Goal: Navigation & Orientation: Find specific page/section

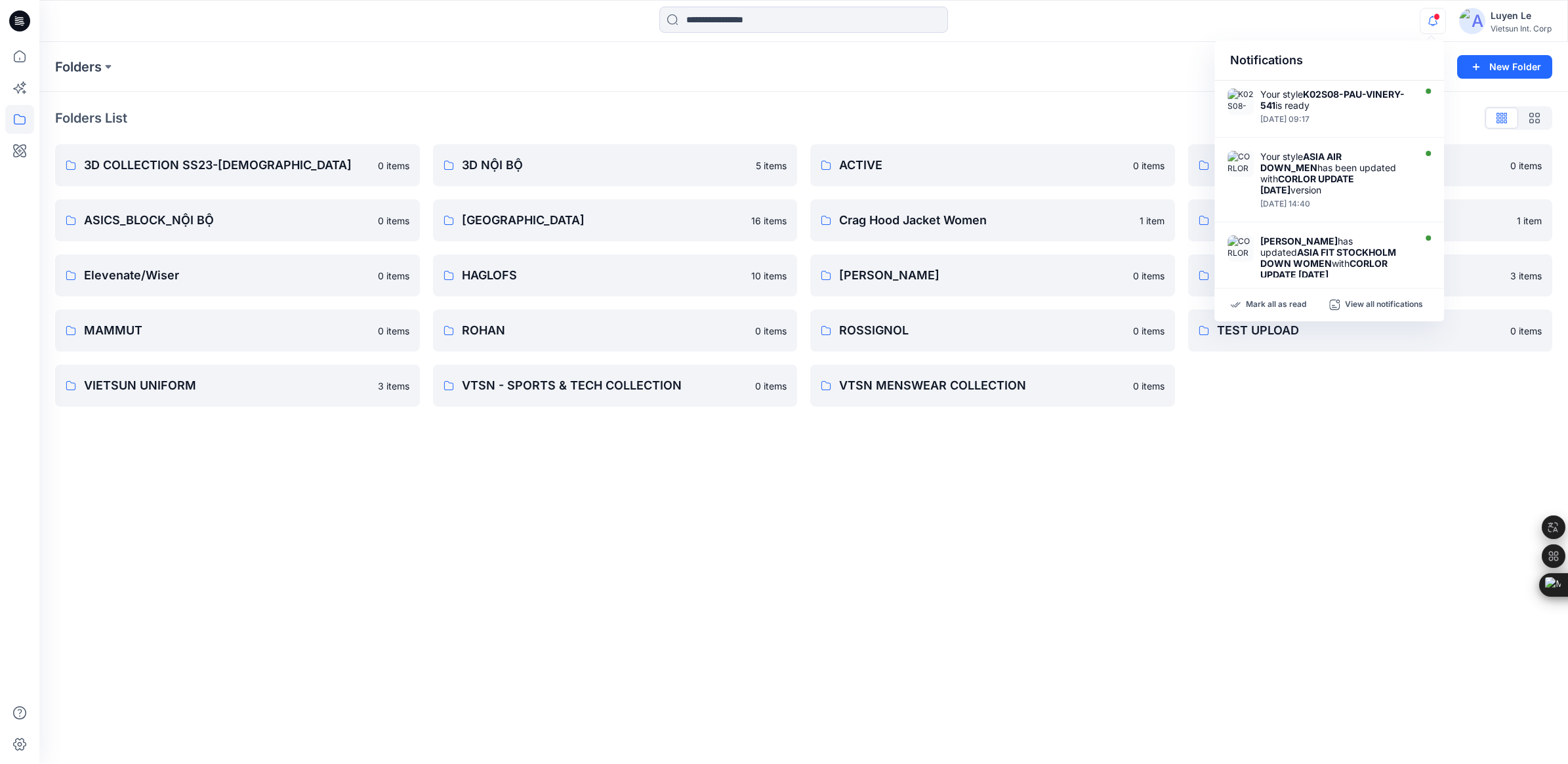
click at [689, 613] on div "Folders New Folder Folders List 3D COLLECTION SS23-[DEMOGRAPHIC_DATA] 0 items A…" at bounding box center [804, 404] width 1529 height 722
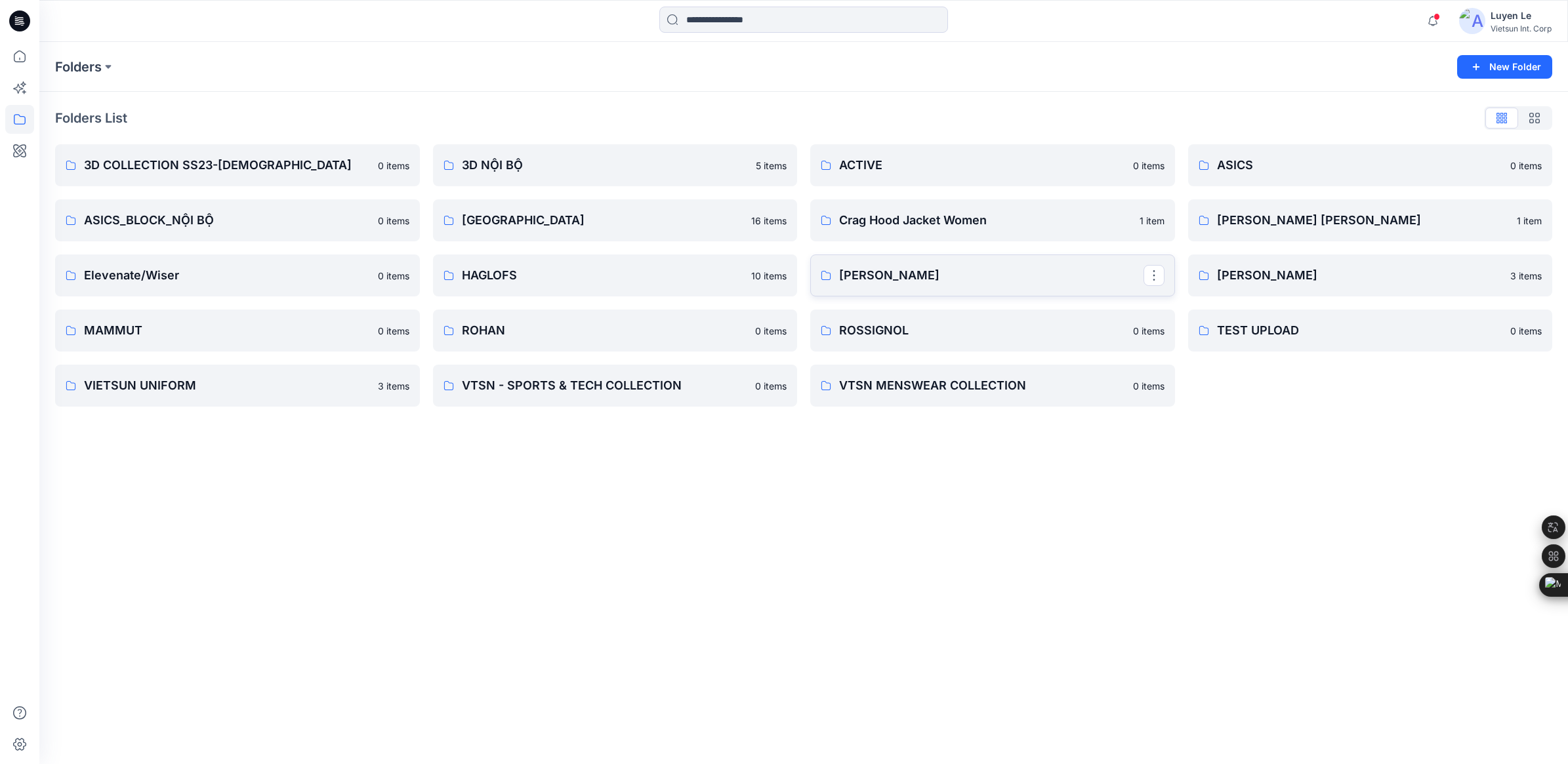
click at [913, 282] on p "[PERSON_NAME]" at bounding box center [991, 276] width 305 height 19
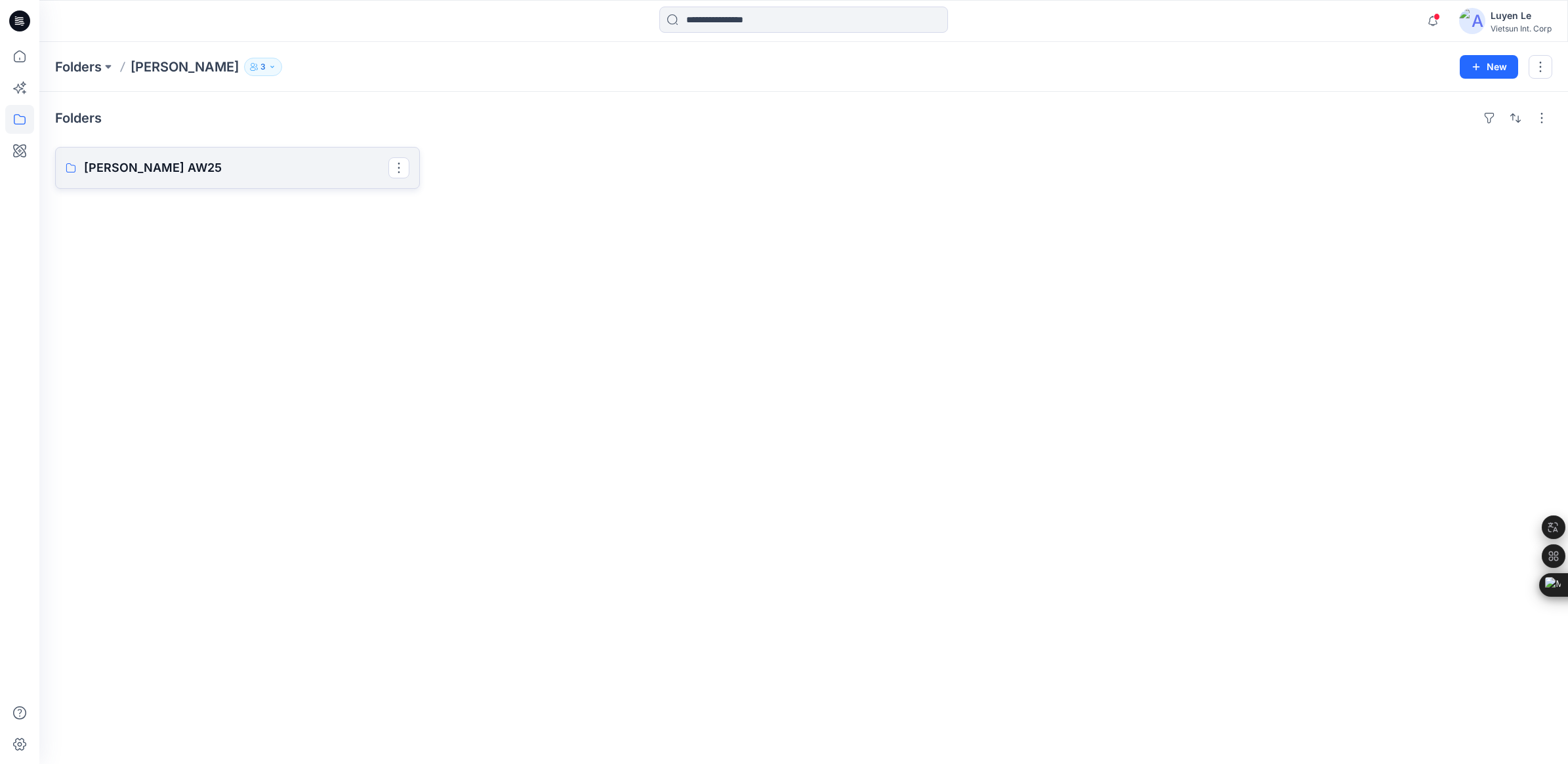
click at [164, 176] on p "[PERSON_NAME] AW25" at bounding box center [236, 168] width 305 height 19
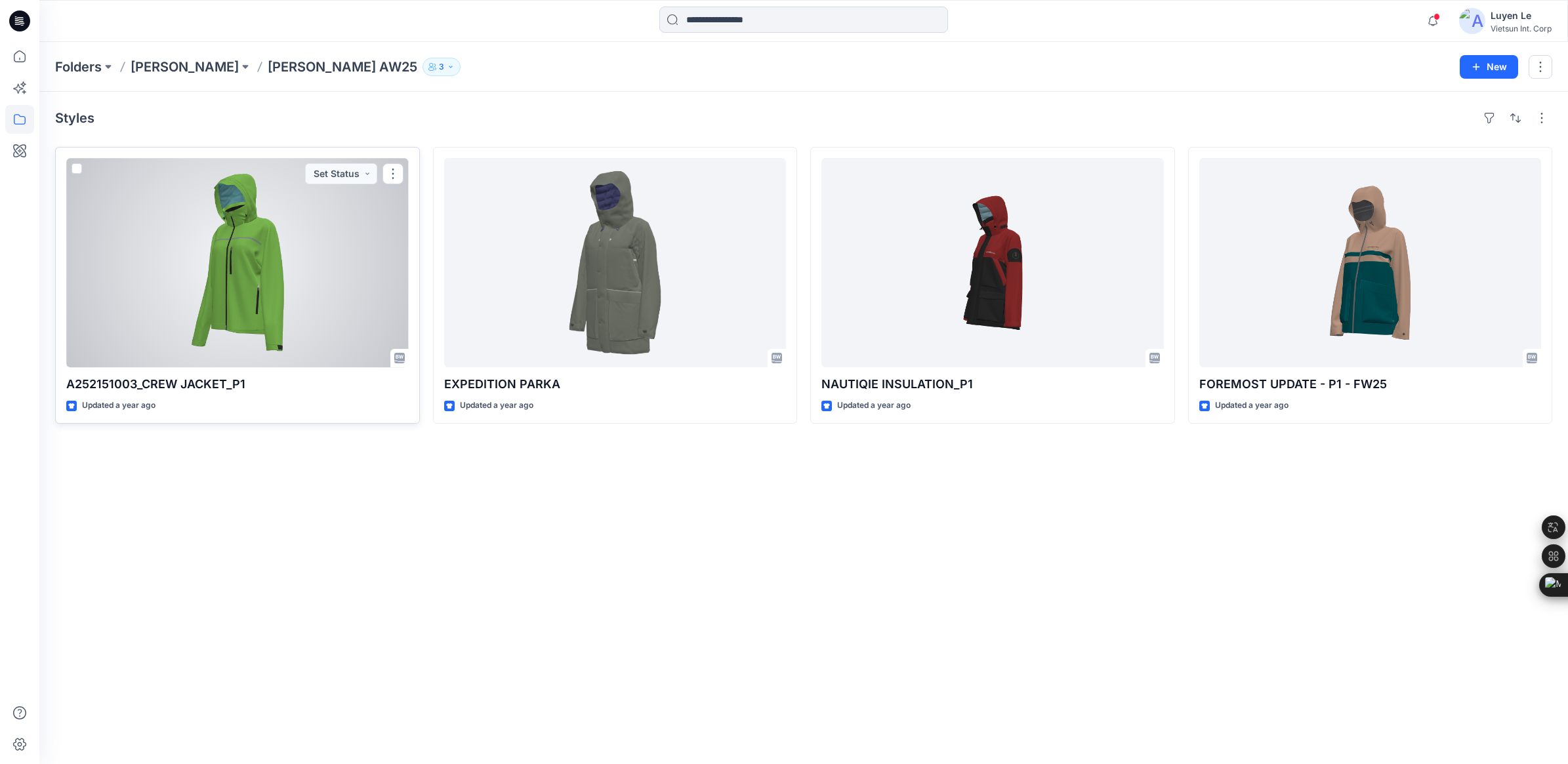
click at [231, 294] on div at bounding box center [237, 263] width 343 height 209
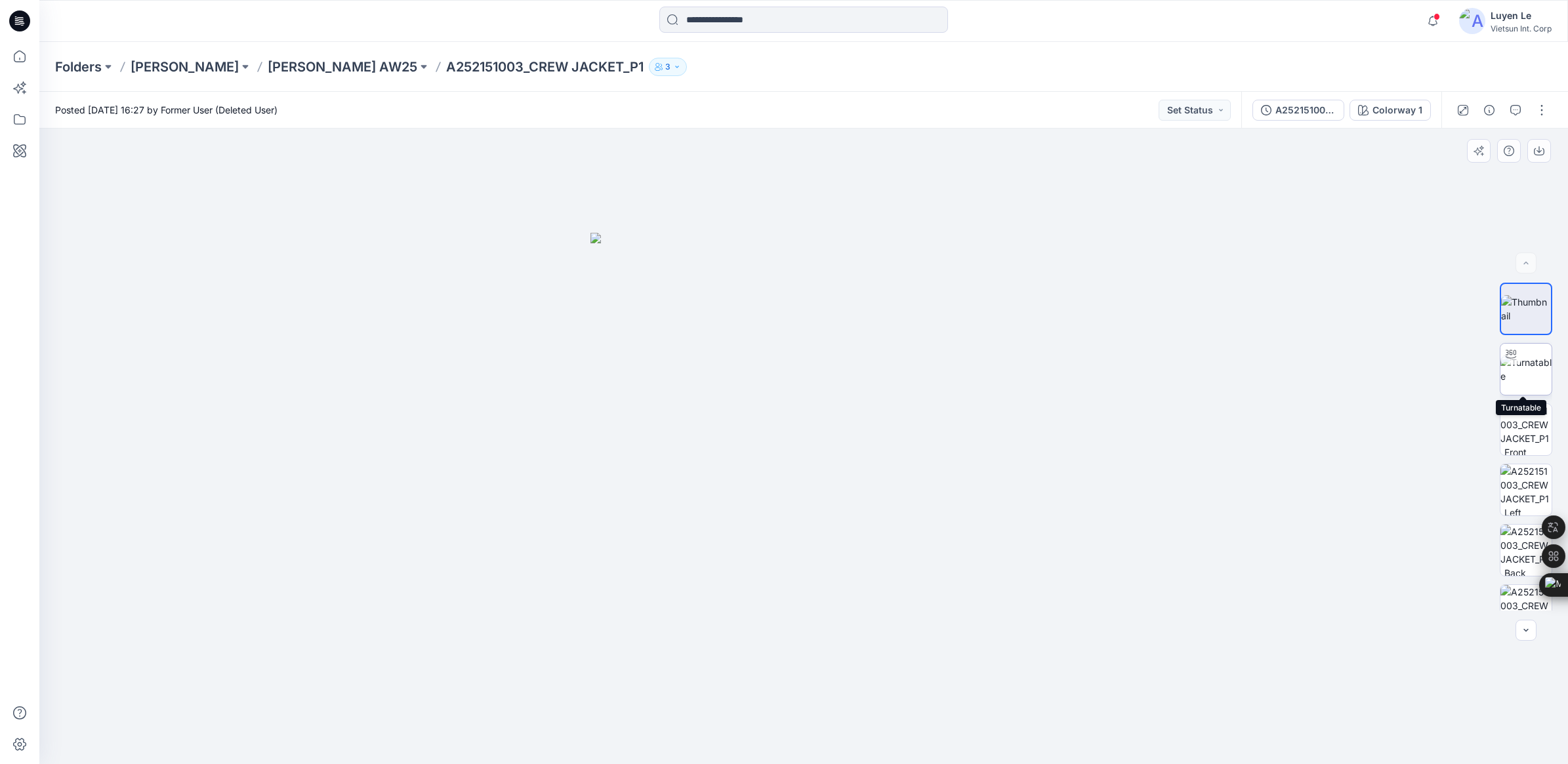
click at [1524, 372] on img at bounding box center [1526, 369] width 51 height 27
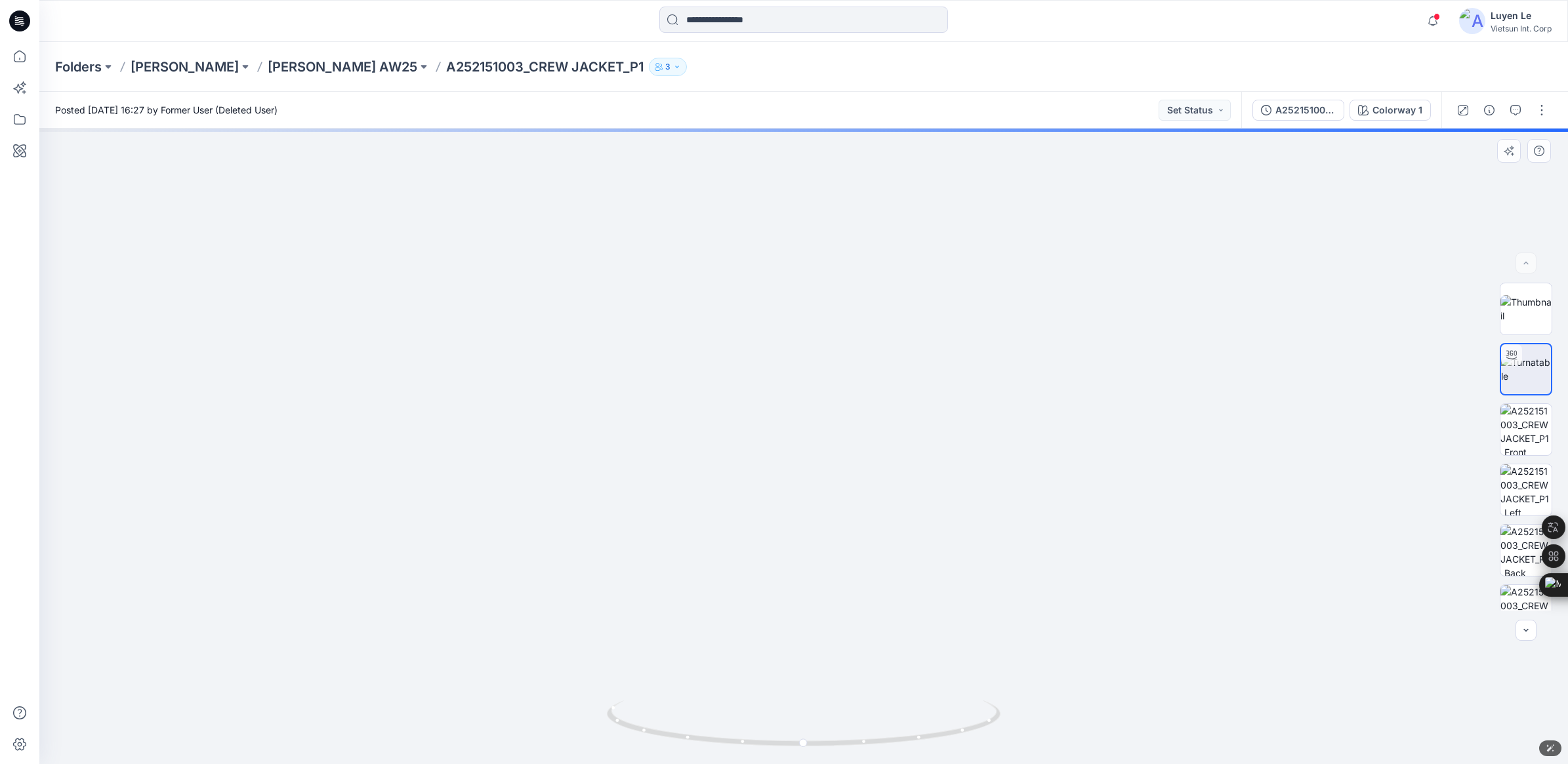
drag, startPoint x: 906, startPoint y: 560, endPoint x: 904, endPoint y: 589, distance: 29.1
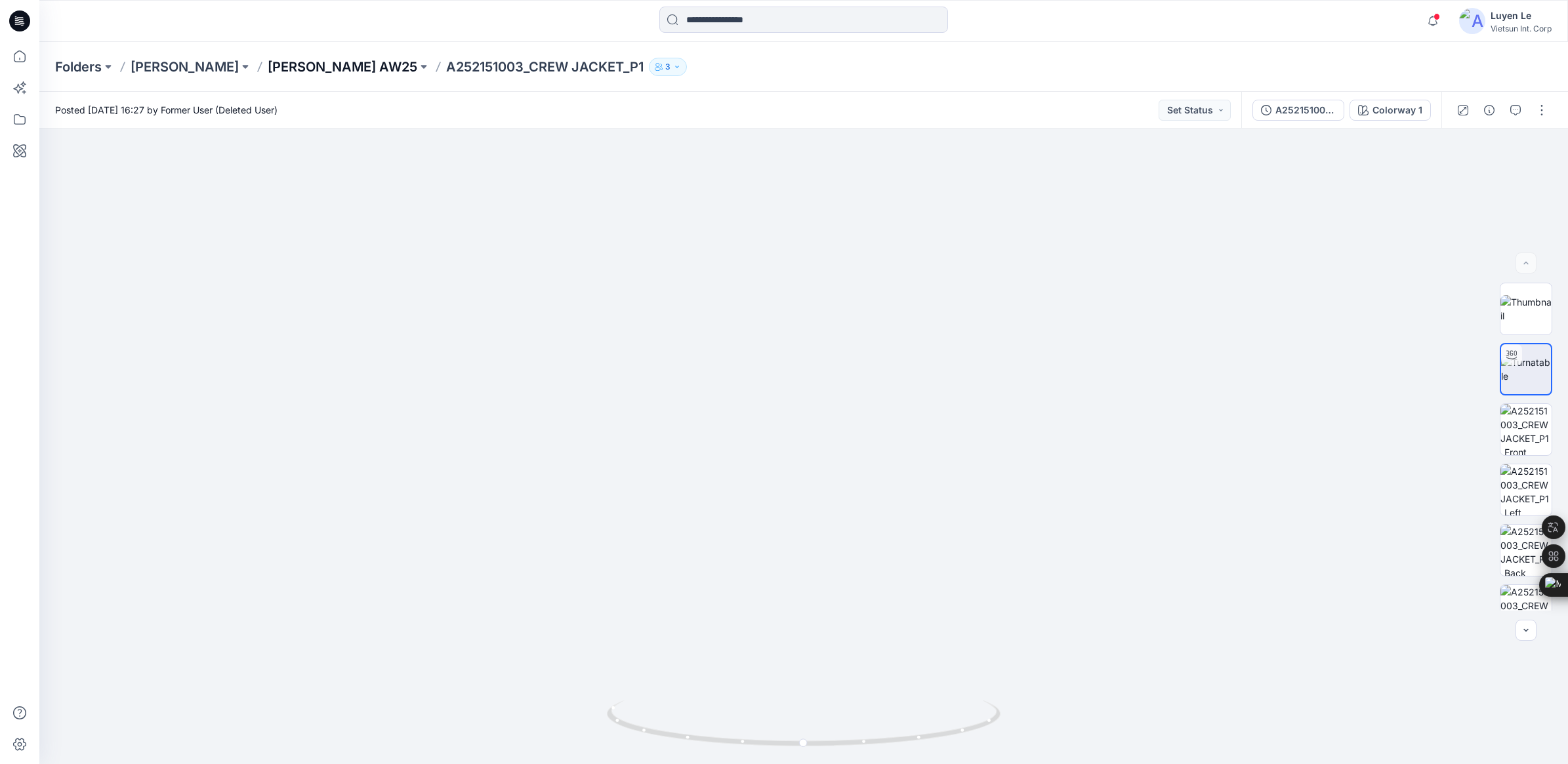
click at [305, 73] on p "[PERSON_NAME] AW25" at bounding box center [342, 67] width 150 height 19
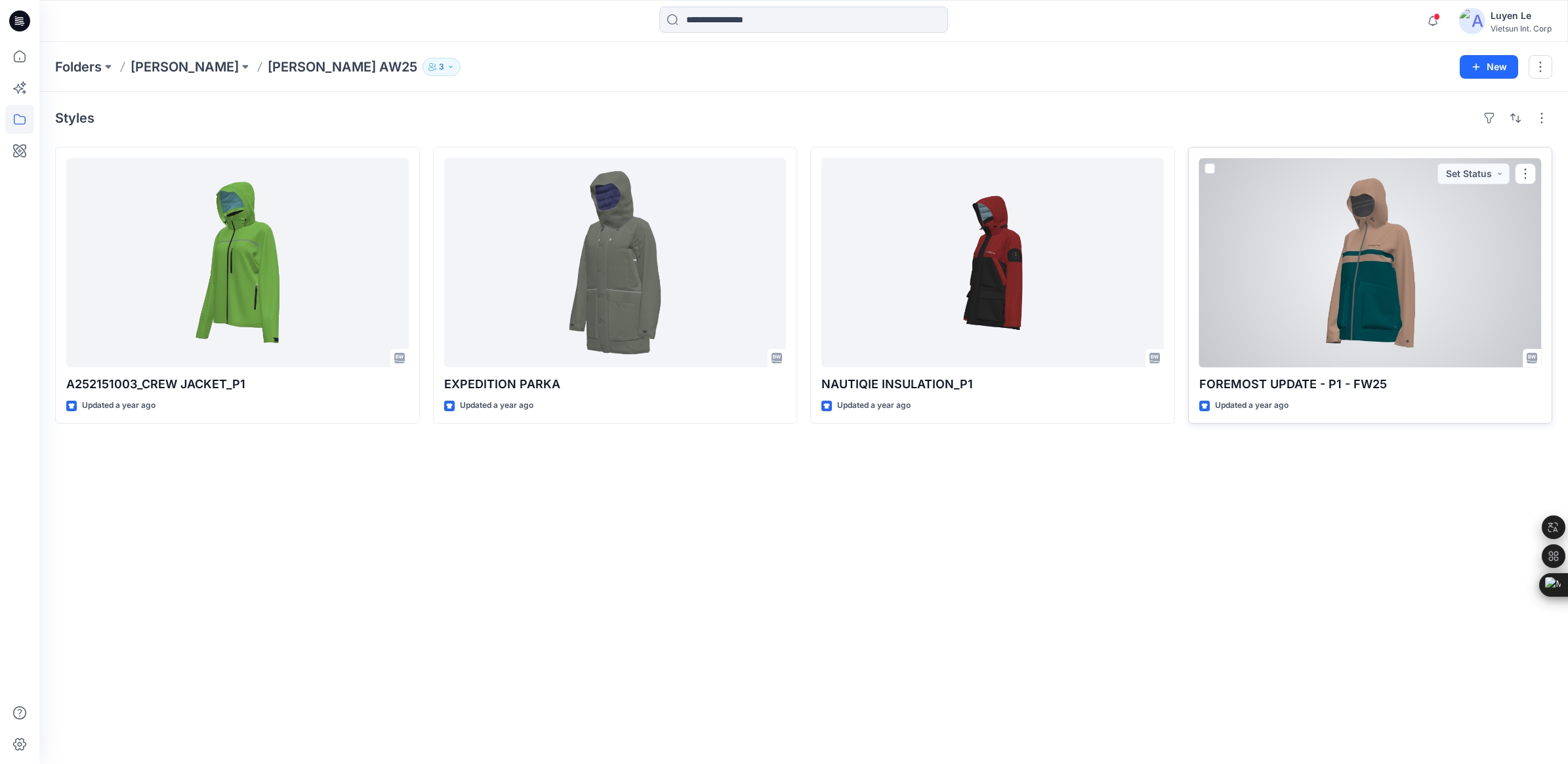
click at [1440, 290] on div at bounding box center [1371, 263] width 343 height 209
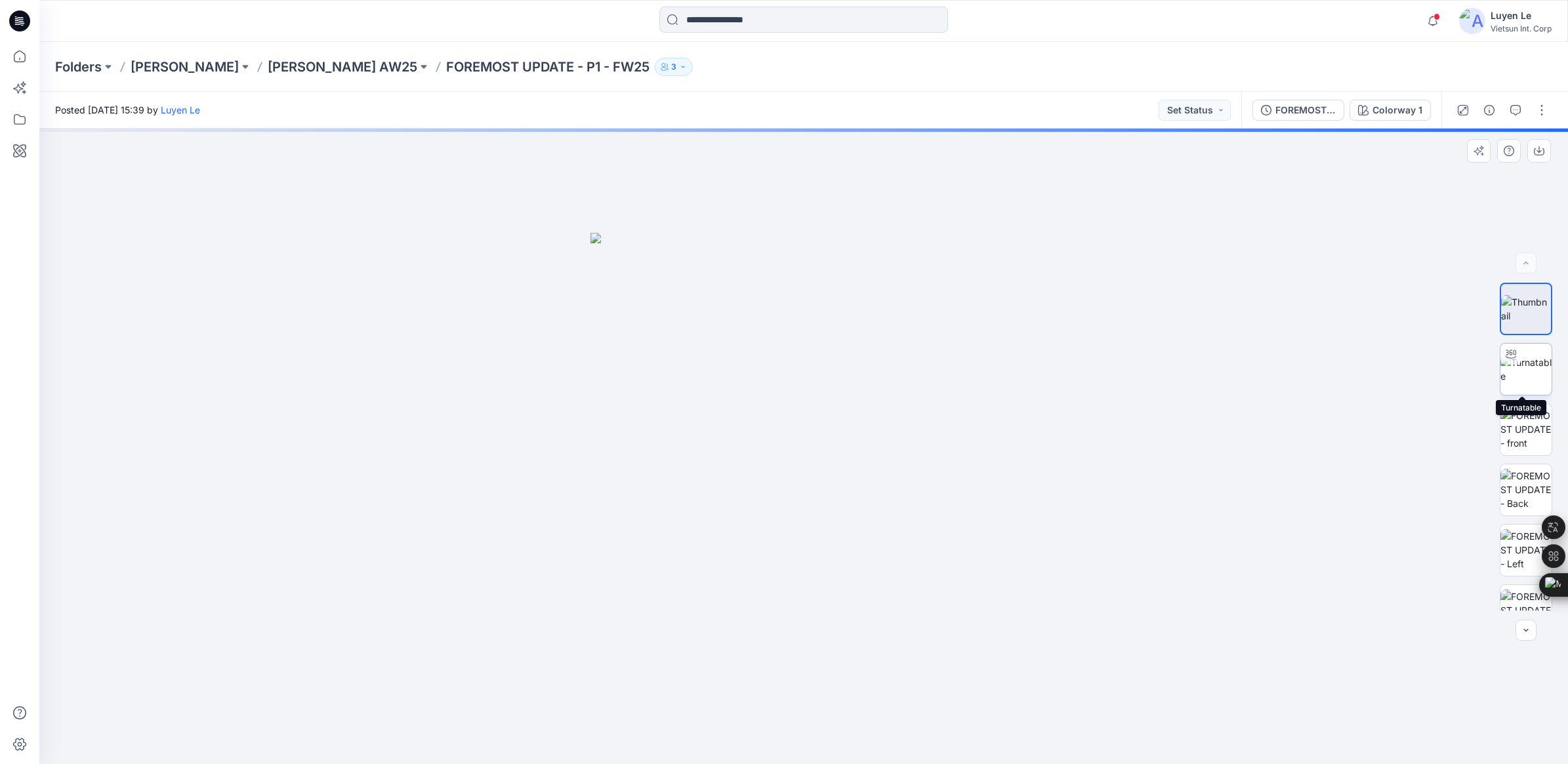
click at [1532, 383] on img at bounding box center [1526, 369] width 51 height 27
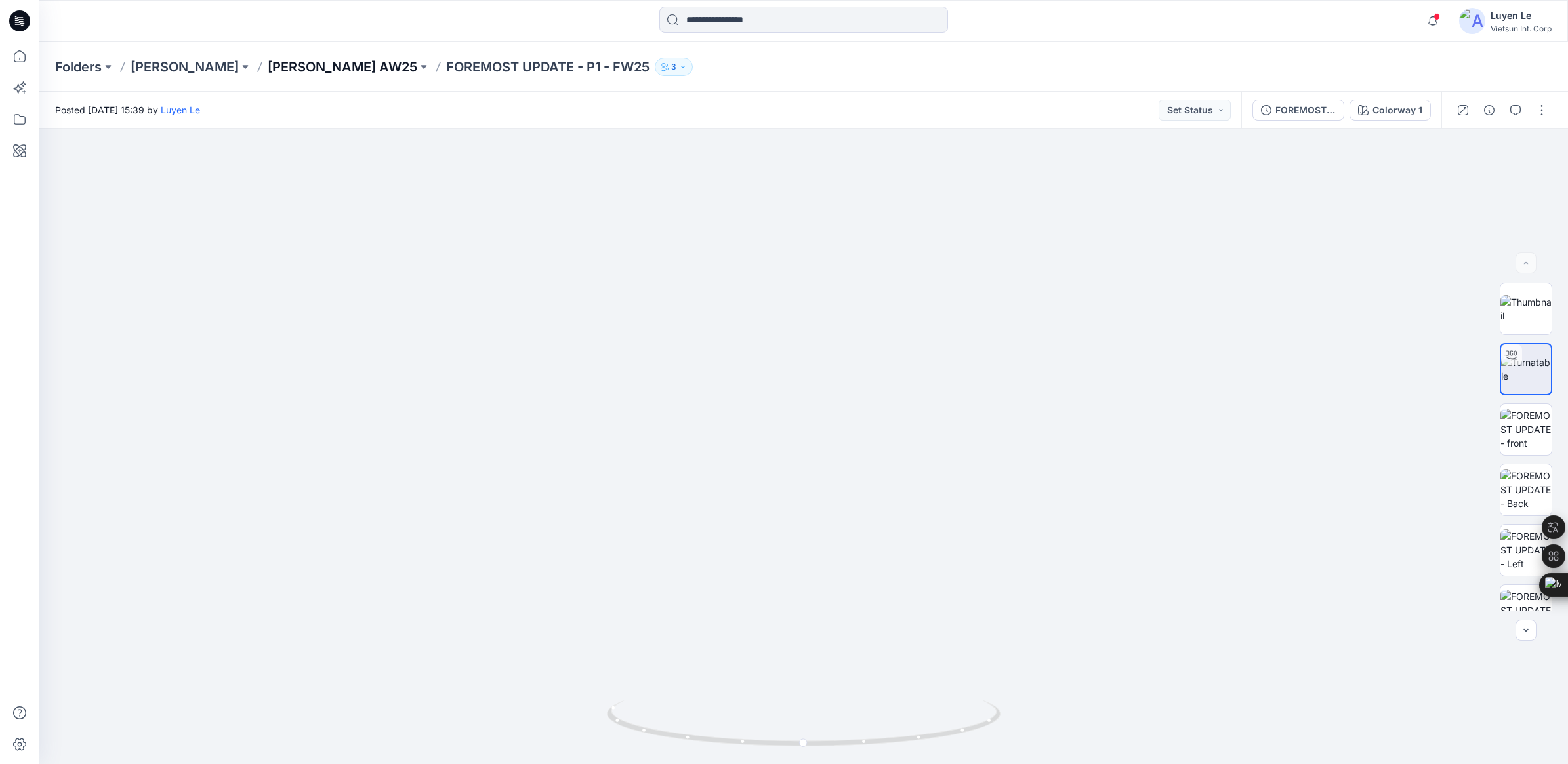
click at [339, 64] on p "[PERSON_NAME] AW25" at bounding box center [342, 67] width 150 height 19
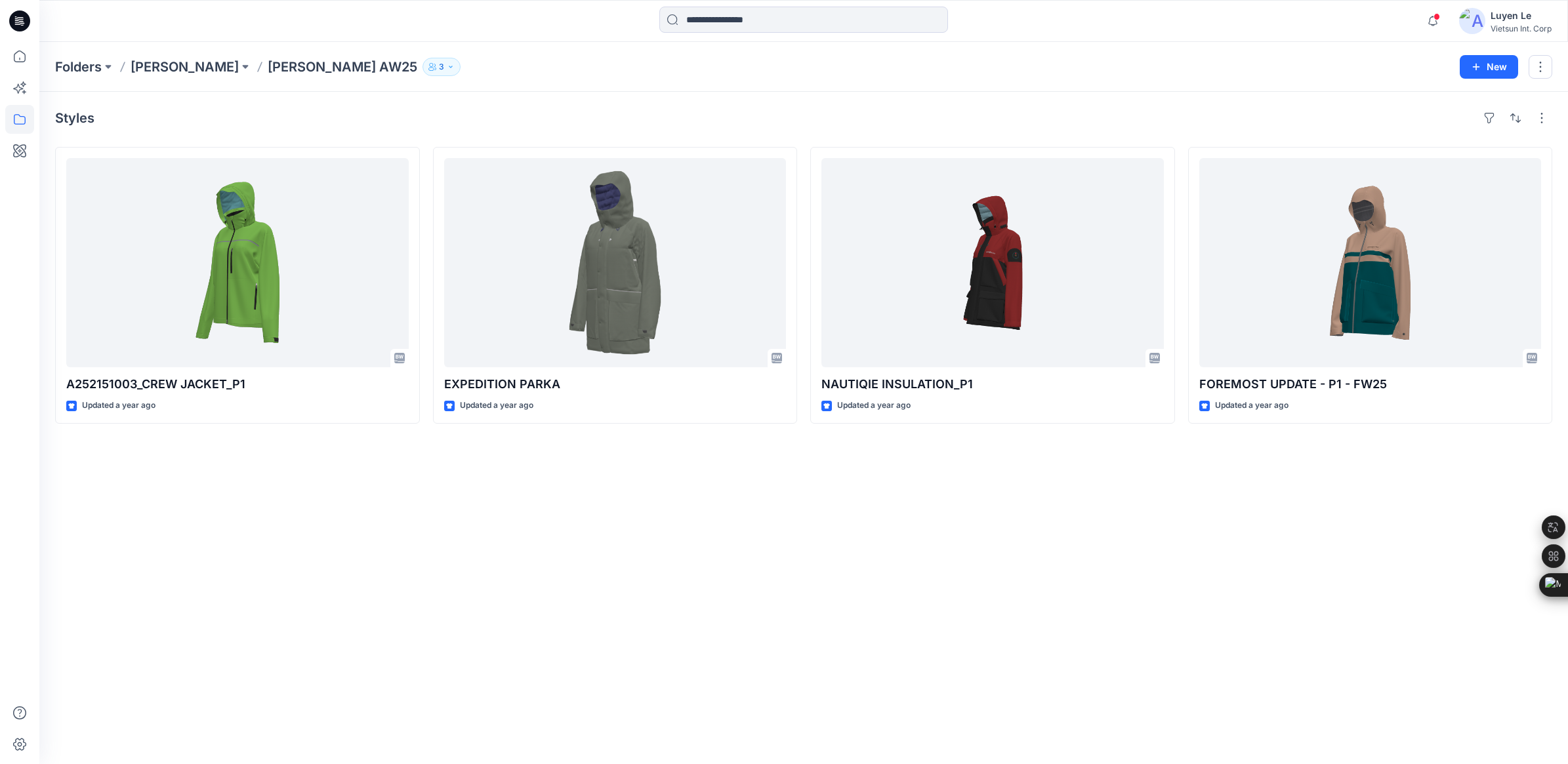
click at [749, 472] on div "Styles A252151003_CREW JACKET_P1 Updated a year ago EXPEDITION PARKA Updated a …" at bounding box center [804, 428] width 1529 height 672
click at [1427, 18] on icon "button" at bounding box center [1432, 21] width 25 height 27
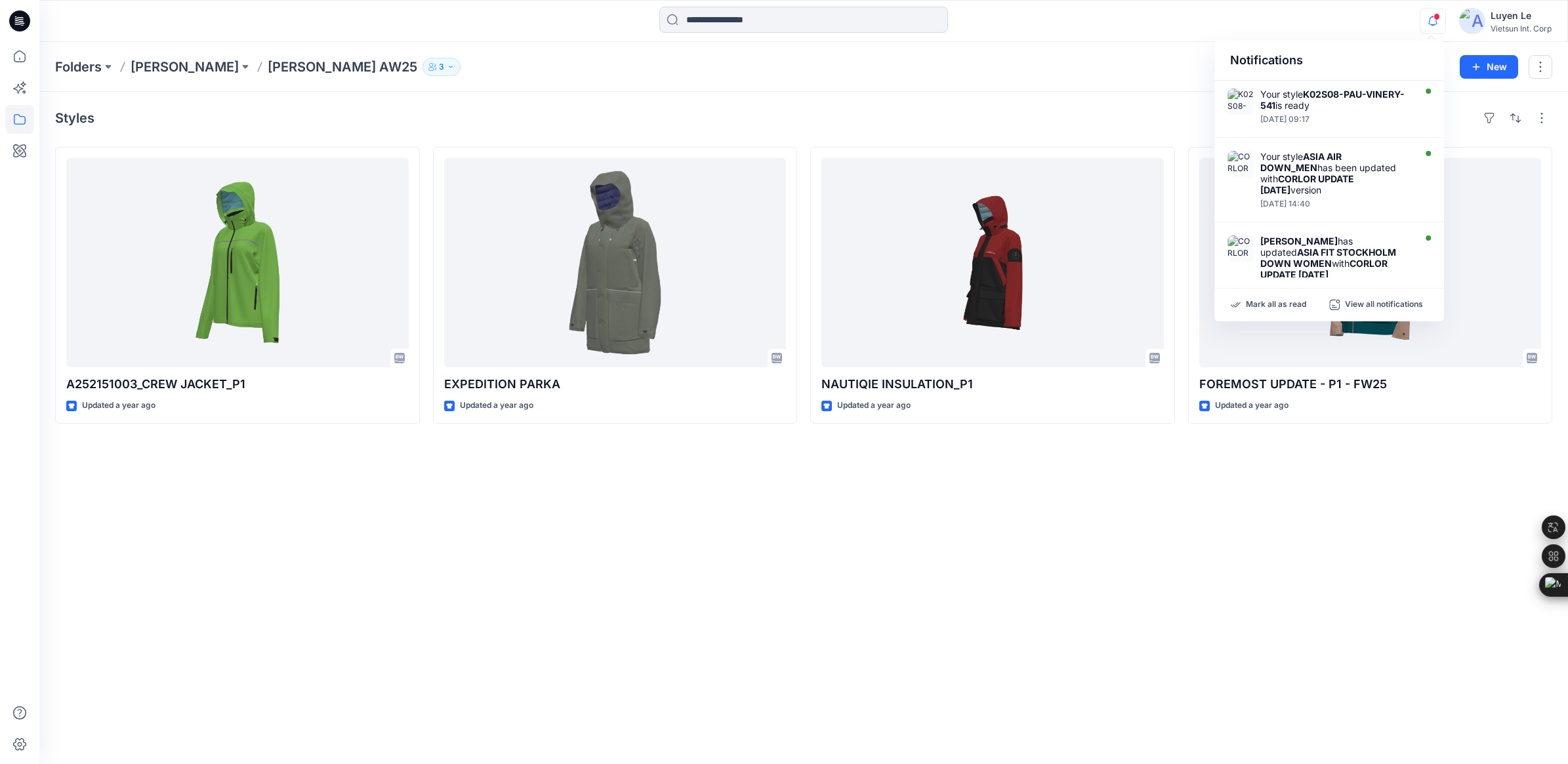
click at [962, 80] on div "Folders [PERSON_NAME] [PERSON_NAME] AW25 3 New" at bounding box center [804, 67] width 1529 height 50
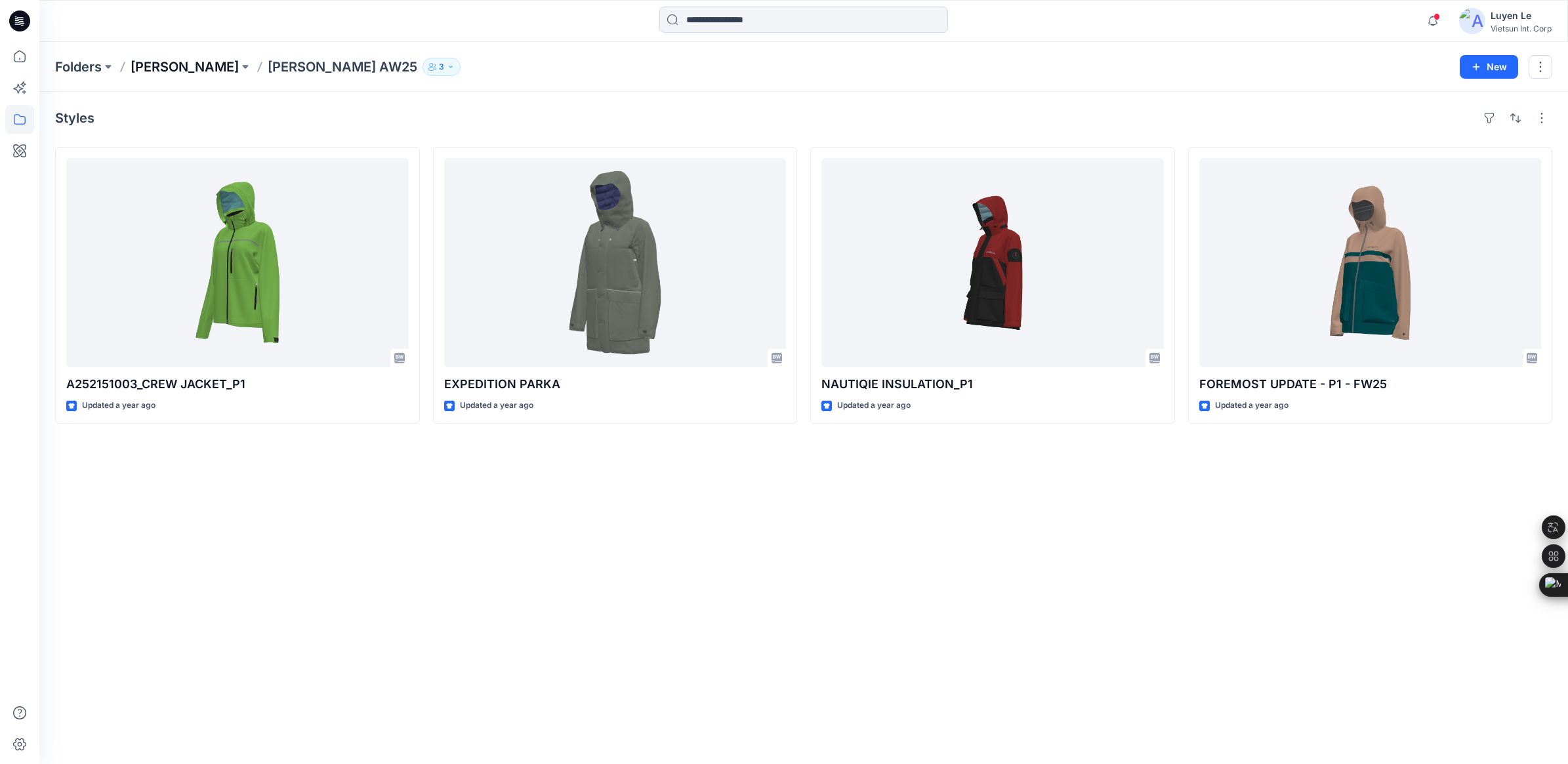
click at [173, 61] on p "[PERSON_NAME]" at bounding box center [184, 67] width 108 height 19
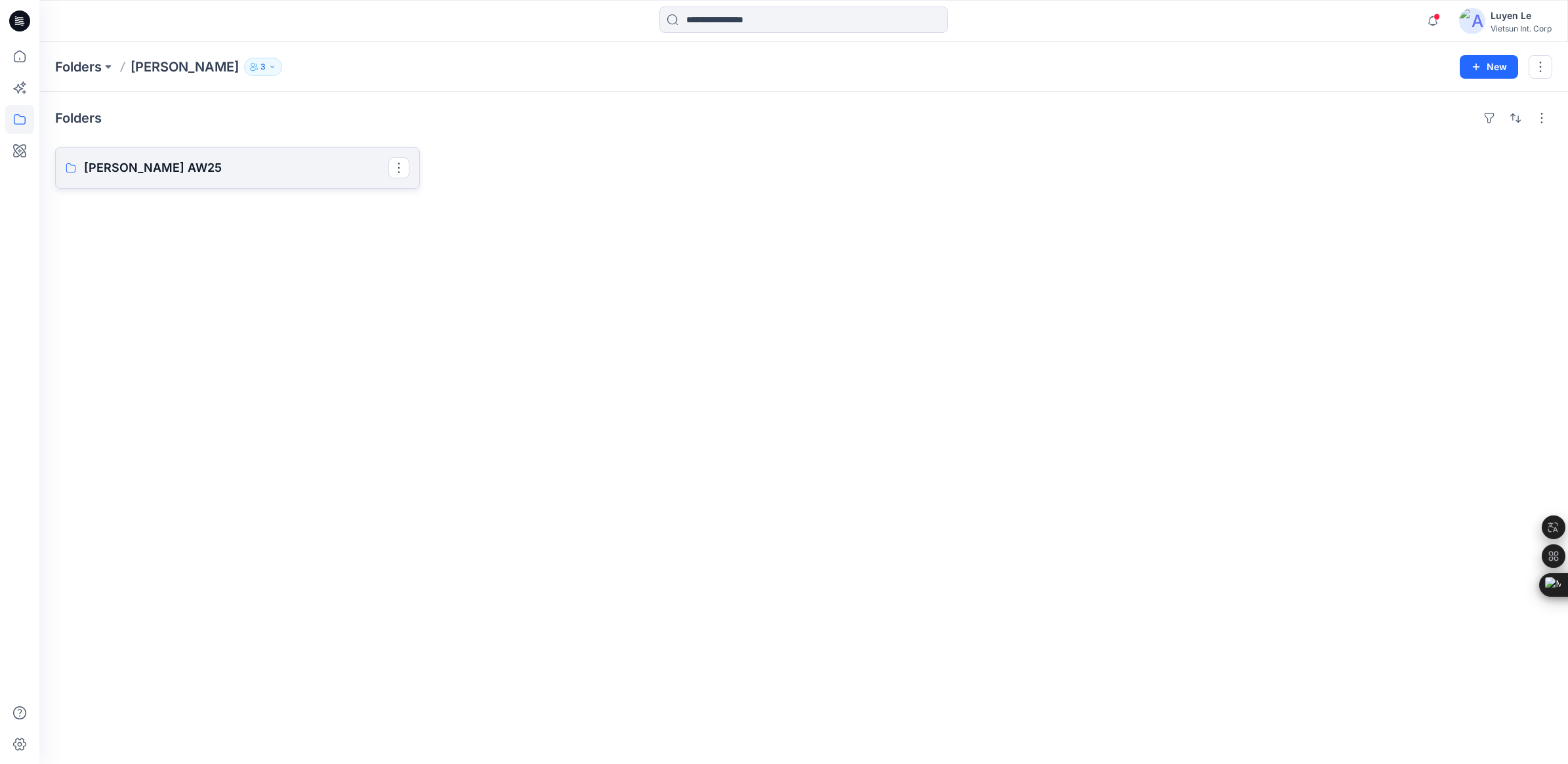
click at [227, 161] on p "[PERSON_NAME] AW25" at bounding box center [236, 168] width 305 height 19
